Goal: Obtain resource: Obtain resource

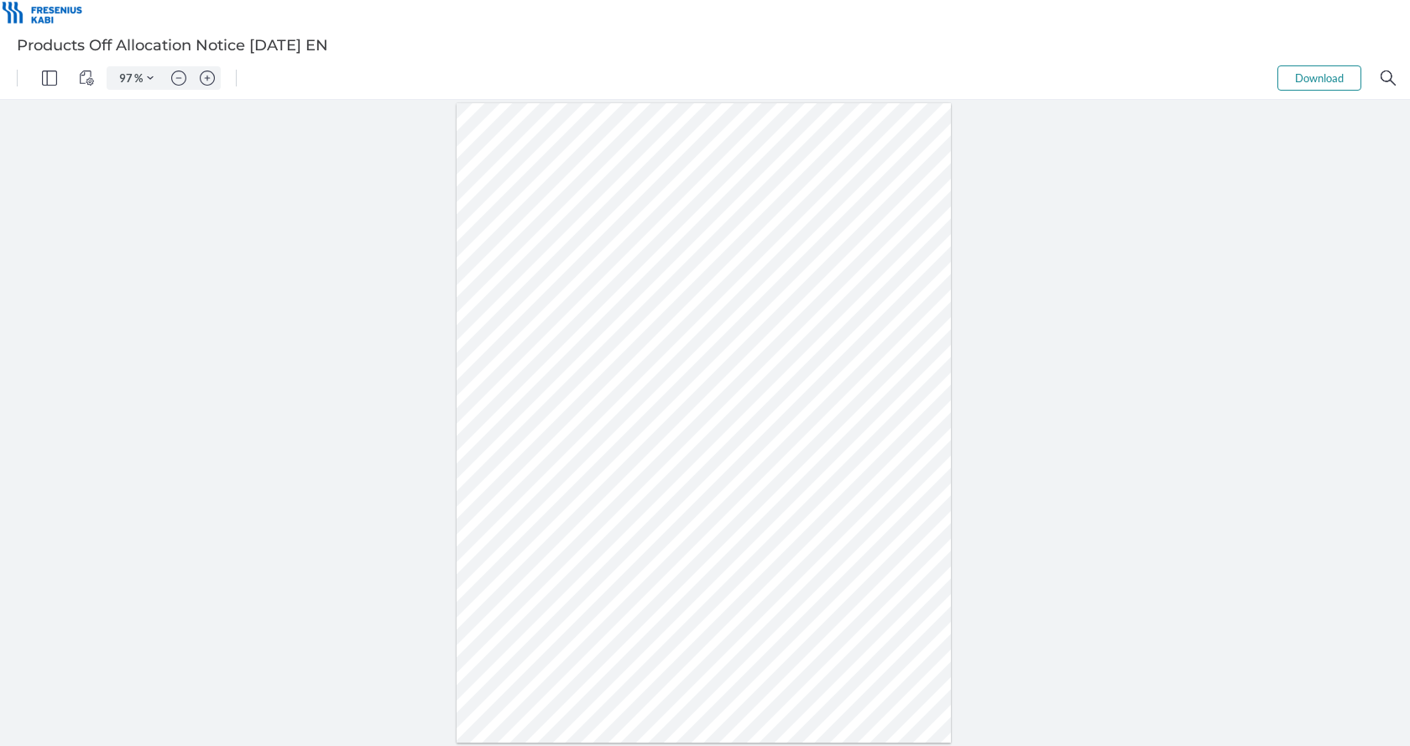
click at [1340, 402] on div at bounding box center [705, 423] width 1410 height 646
type input "172"
